Goal: Navigation & Orientation: Understand site structure

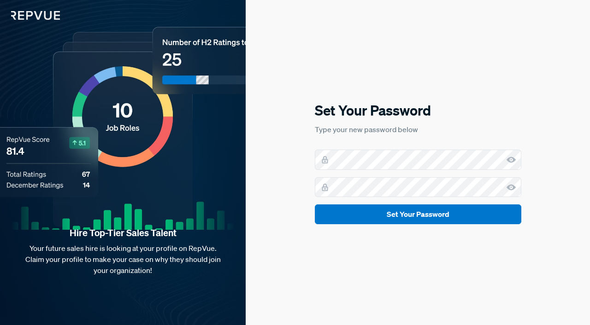
click at [413, 218] on button "Set Your Password" at bounding box center [418, 215] width 206 height 20
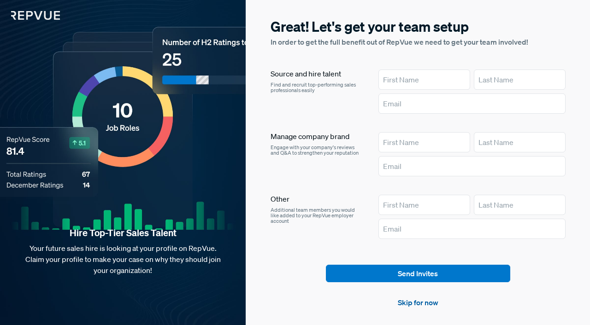
click at [424, 306] on link "Skip for now" at bounding box center [418, 302] width 41 height 11
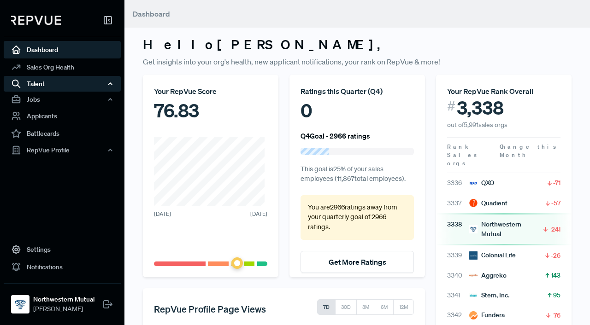
click at [53, 84] on div "Talent" at bounding box center [62, 84] width 117 height 16
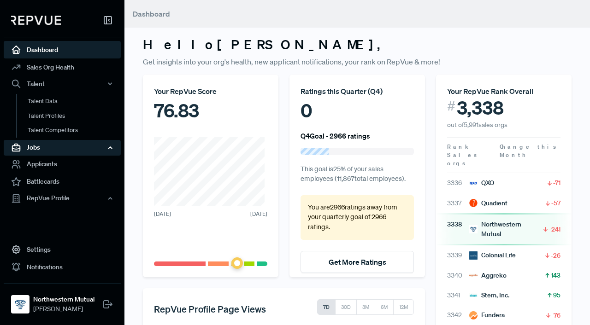
click at [110, 147] on icon "button" at bounding box center [110, 148] width 6 height 6
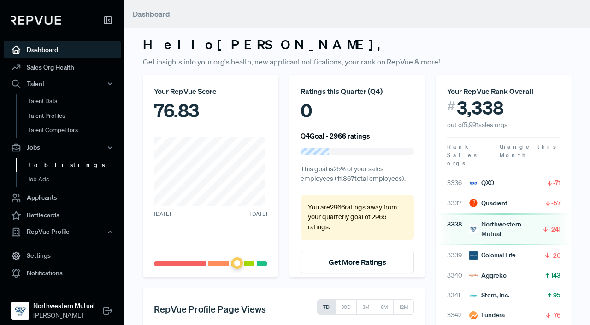
click at [50, 168] on link "Job Listings" at bounding box center [74, 165] width 117 height 15
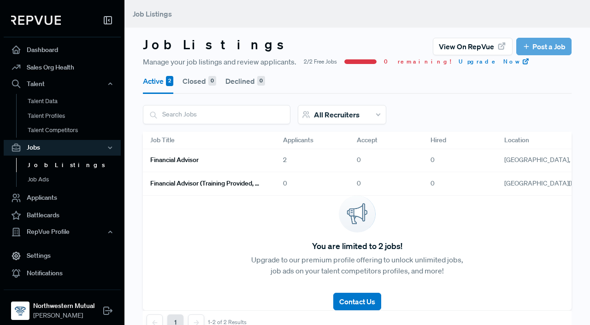
scroll to position [6, 0]
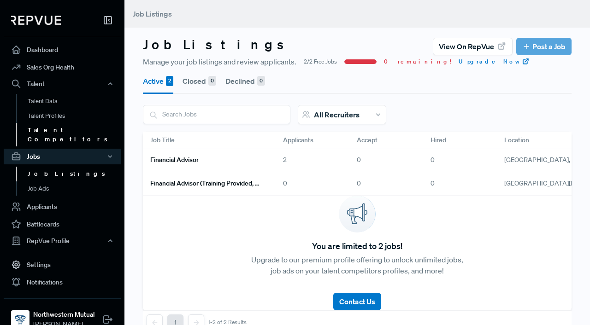
click at [60, 130] on link "Talent Competitors" at bounding box center [74, 134] width 117 height 23
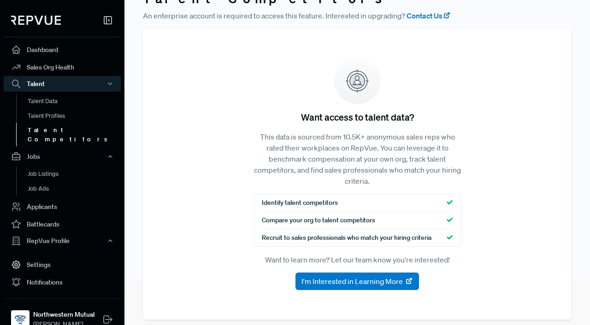
scroll to position [54, 0]
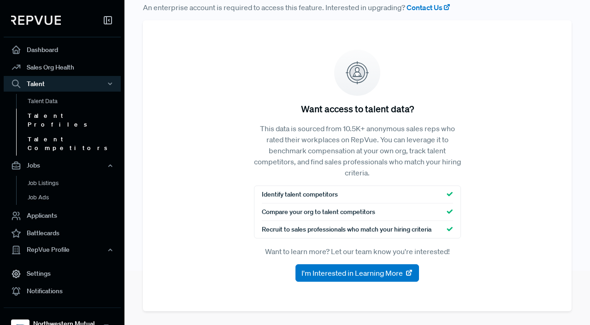
click at [47, 112] on link "Talent Profiles" at bounding box center [74, 120] width 117 height 23
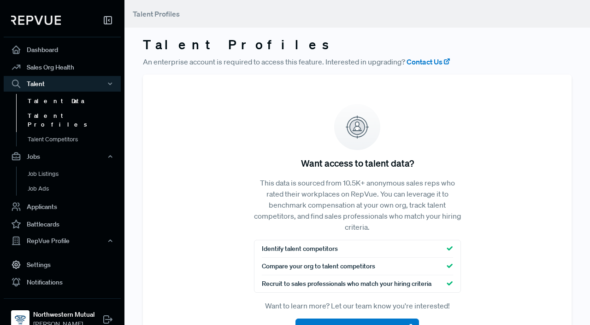
click at [49, 104] on link "Talent Data" at bounding box center [74, 101] width 117 height 15
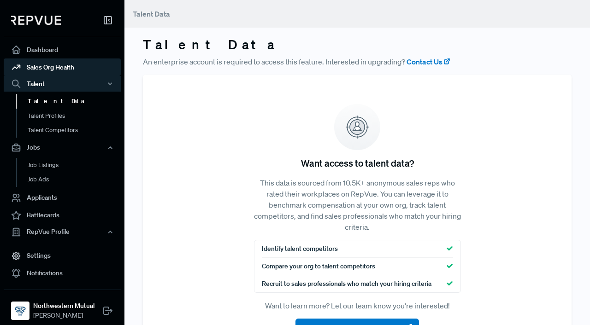
click at [51, 67] on link "Sales Org Health" at bounding box center [62, 68] width 117 height 18
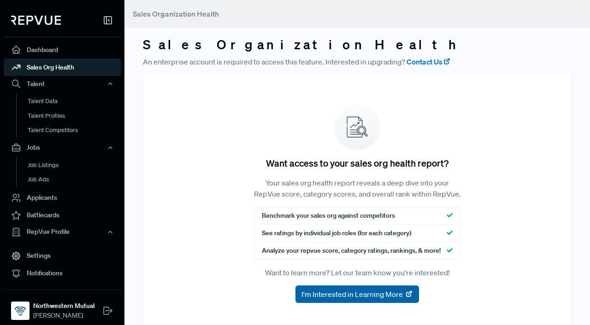
click at [389, 300] on span "I'm Interested in Learning More" at bounding box center [351, 294] width 101 height 11
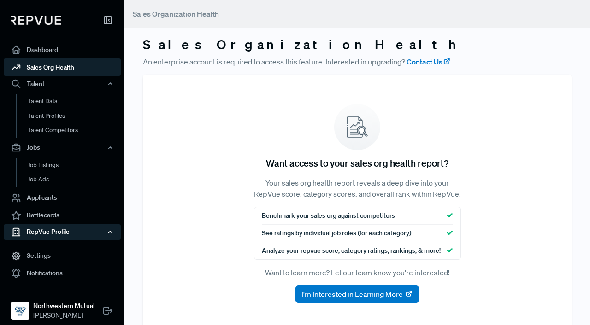
click at [58, 231] on div "RepVue Profile" at bounding box center [62, 232] width 117 height 16
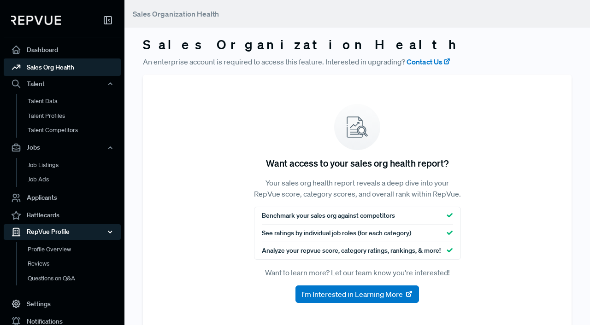
scroll to position [47, 0]
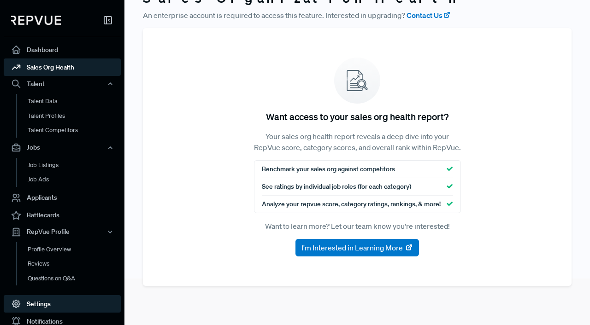
click at [35, 306] on link "Settings" at bounding box center [62, 304] width 117 height 18
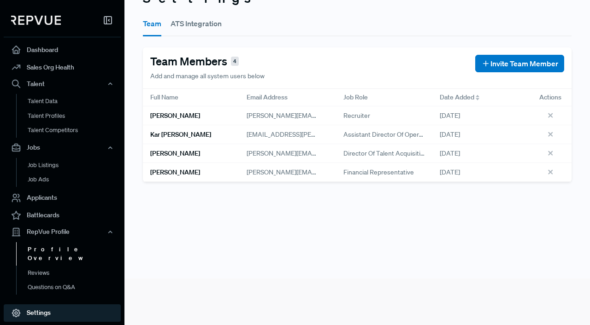
click at [42, 249] on link "Profile Overview" at bounding box center [74, 253] width 117 height 23
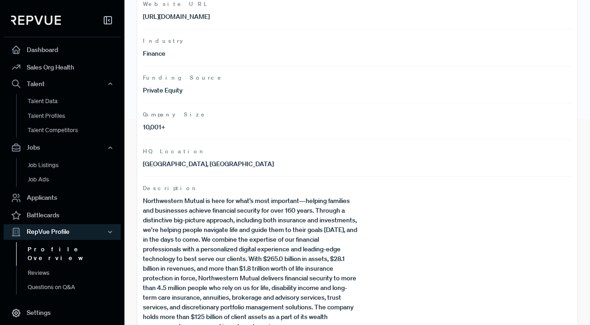
scroll to position [221, 0]
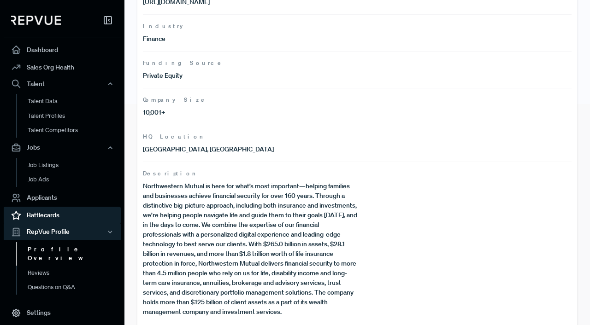
click at [40, 214] on link "Battlecards" at bounding box center [62, 216] width 117 height 18
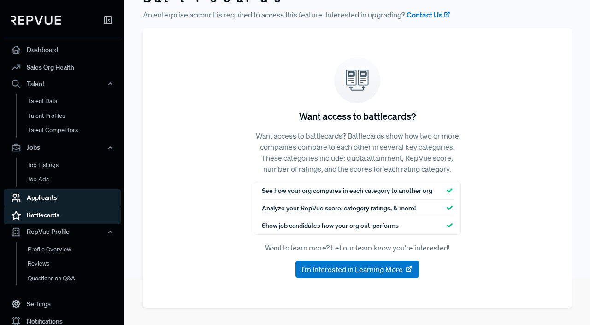
drag, startPoint x: 44, startPoint y: 194, endPoint x: 43, endPoint y: 186, distance: 8.8
click at [44, 194] on link "Applicants" at bounding box center [62, 198] width 117 height 18
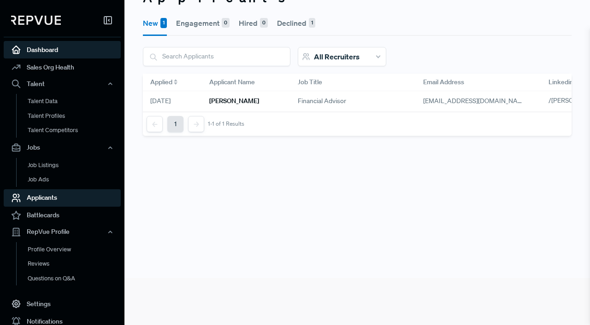
click at [41, 41] on link "Dashboard" at bounding box center [62, 50] width 117 height 18
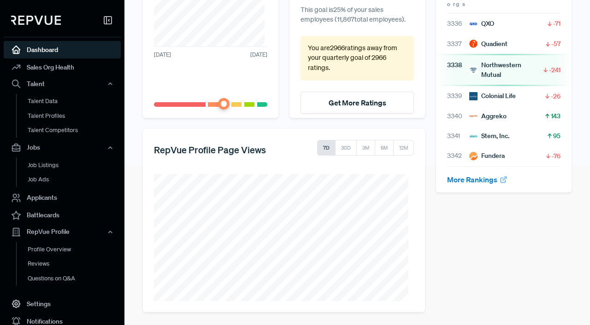
scroll to position [161, 0]
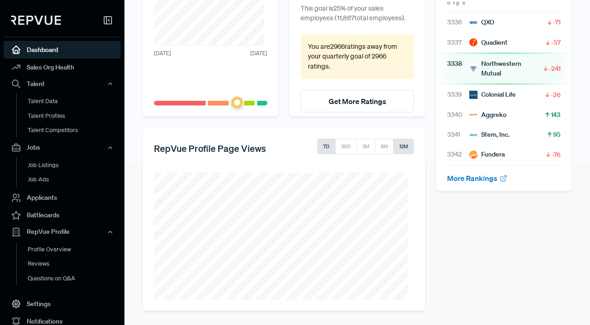
click at [405, 151] on button "12M" at bounding box center [403, 147] width 21 height 16
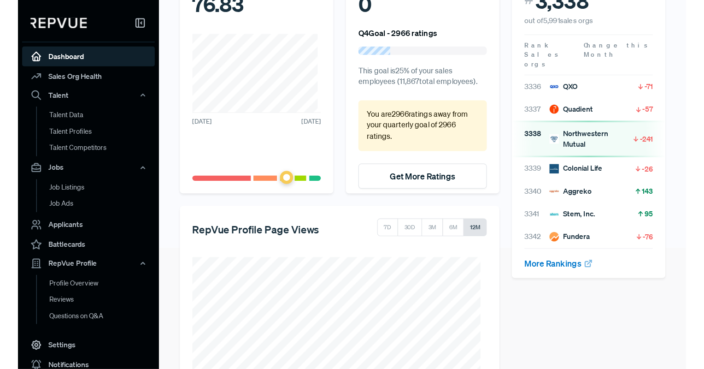
scroll to position [23, 0]
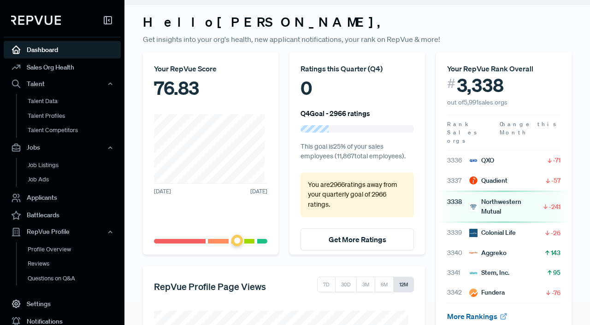
click at [477, 312] on link "More Rankings" at bounding box center [477, 316] width 61 height 9
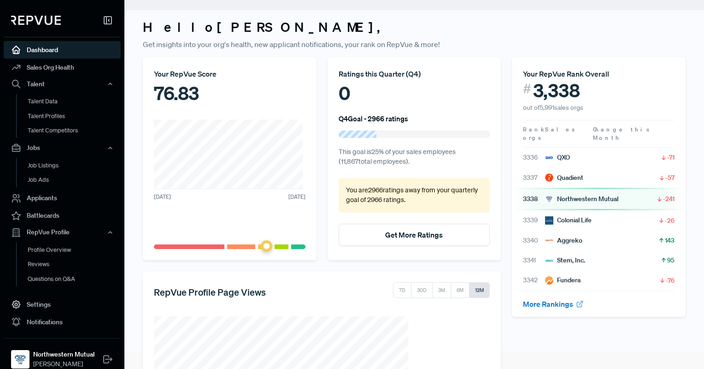
scroll to position [0, 0]
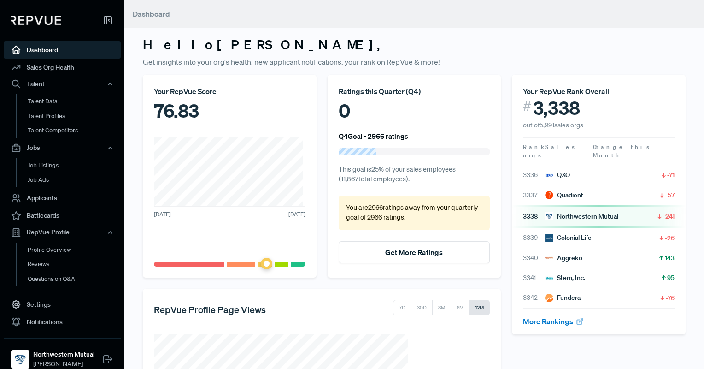
click at [405, 171] on p "This goal is 25 % of your sales employees ( 11,867 total employees)." at bounding box center [415, 174] width 152 height 20
drag, startPoint x: 412, startPoint y: 158, endPoint x: 396, endPoint y: 164, distance: 17.8
click at [396, 164] on div "Ratings this Quarter ( Q4 ) 0 Q4 Goal - 2966 ratings This goal is 25 % of your …" at bounding box center [415, 176] width 174 height 203
click at [54, 68] on link "Sales Org Health" at bounding box center [62, 68] width 117 height 18
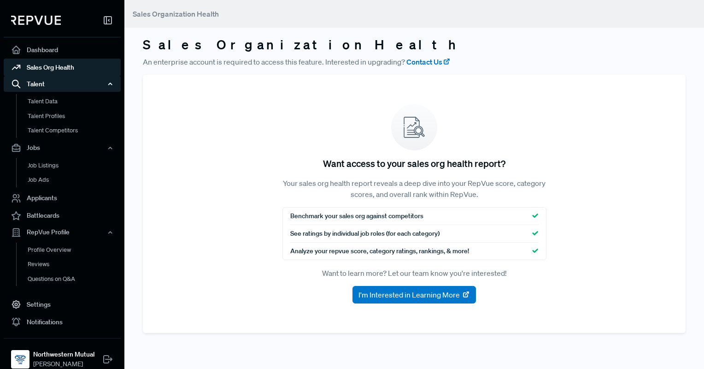
click at [41, 84] on div "Talent" at bounding box center [62, 84] width 117 height 16
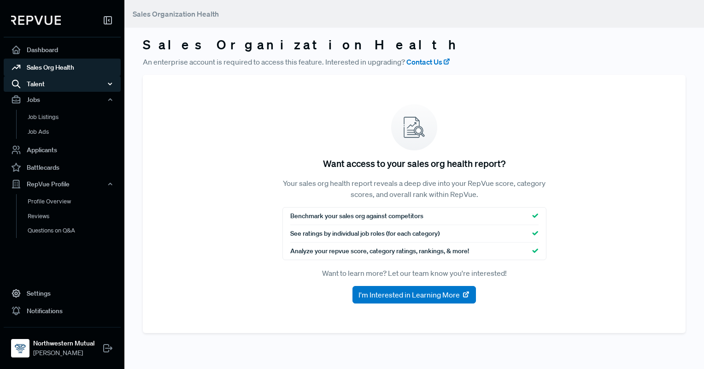
click at [40, 85] on div "Talent" at bounding box center [62, 84] width 117 height 16
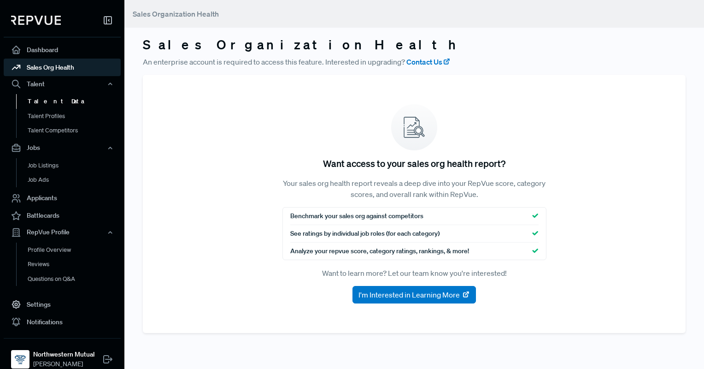
click at [43, 102] on link "Talent Data" at bounding box center [74, 101] width 117 height 15
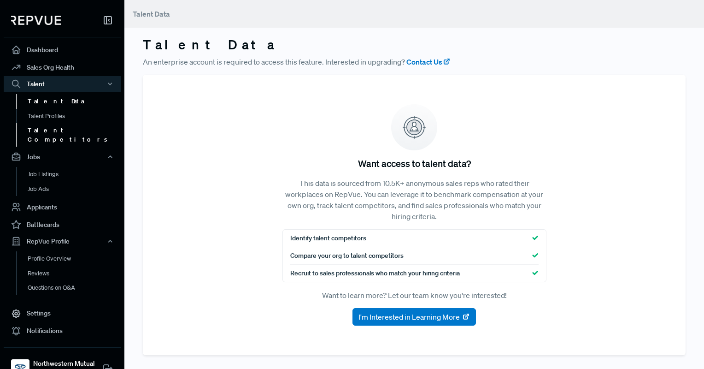
click at [53, 131] on link "Talent Competitors" at bounding box center [74, 134] width 117 height 23
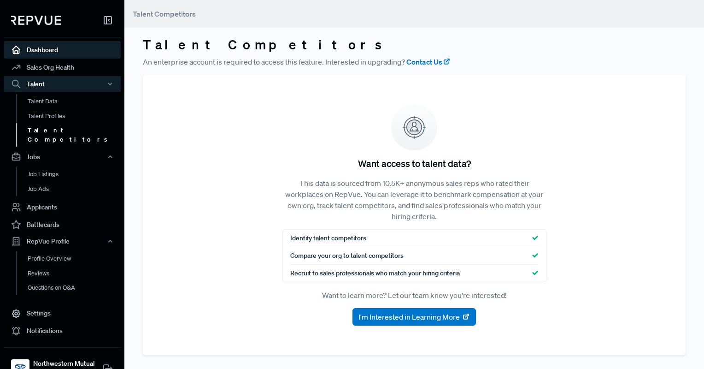
click at [33, 47] on link "Dashboard" at bounding box center [62, 50] width 117 height 18
